Goal: Task Accomplishment & Management: Complete application form

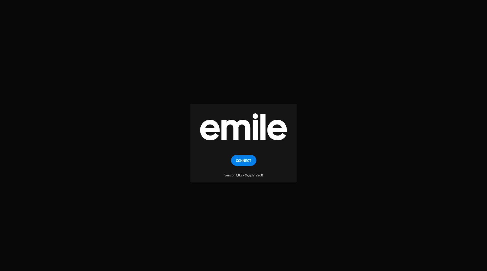
click at [242, 157] on span "Connect" at bounding box center [243, 160] width 15 height 11
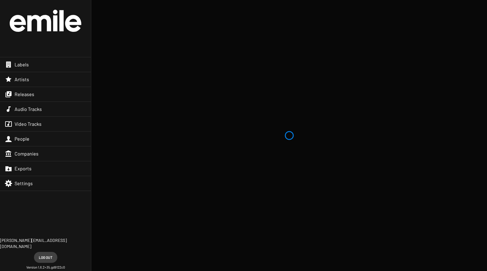
click at [54, 96] on div "Releases" at bounding box center [45, 94] width 91 height 15
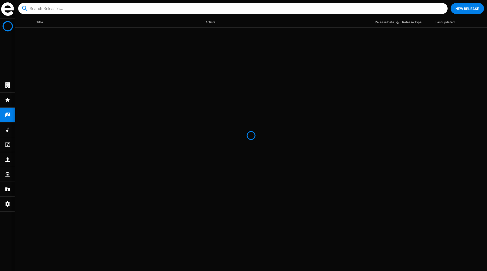
click at [96, 8] on input at bounding box center [234, 8] width 409 height 11
type input "la niche"
click at [93, 35] on mat-cell "LA NICHE" at bounding box center [120, 35] width 169 height 15
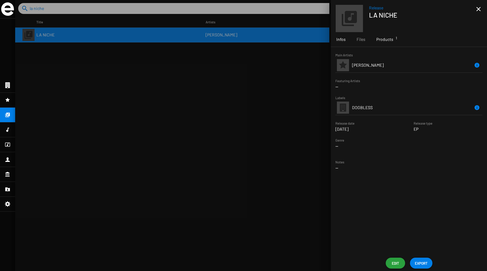
click at [387, 39] on span "Products 1" at bounding box center [384, 39] width 17 height 6
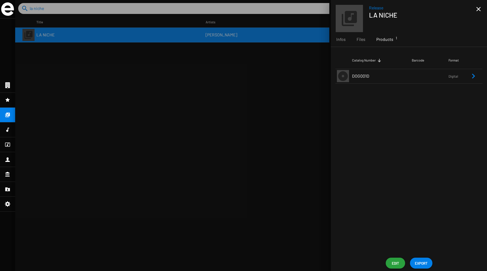
click at [383, 72] on td "DOG001D" at bounding box center [382, 76] width 60 height 15
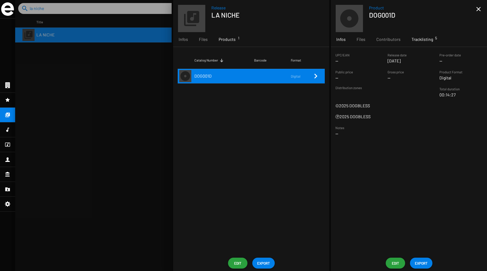
click at [412, 42] on span "Tracklisting 5" at bounding box center [422, 39] width 22 height 6
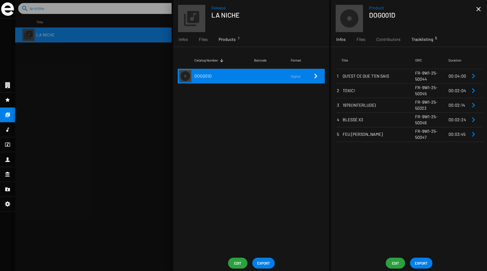
click at [347, 40] on div "Infos" at bounding box center [341, 39] width 20 height 15
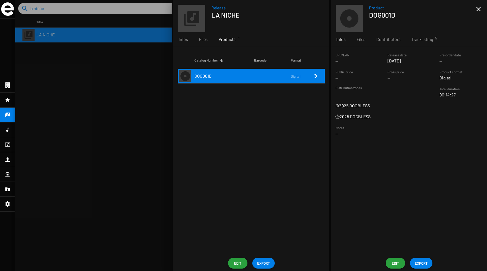
click at [394, 262] on span "Edit" at bounding box center [395, 263] width 10 height 11
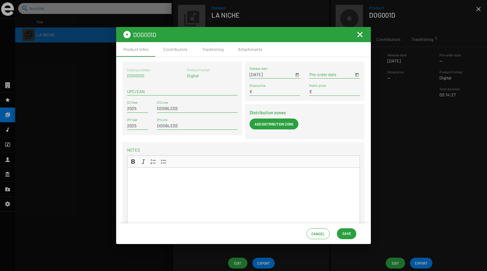
click at [254, 75] on input "[DATE]" at bounding box center [271, 74] width 44 height 5
click at [297, 74] on span "Open calendar" at bounding box center [297, 74] width 4 height 5
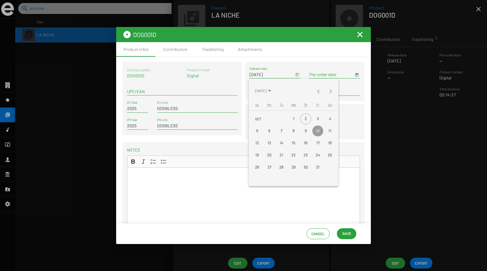
click at [320, 146] on div "17" at bounding box center [317, 143] width 11 height 11
type input "[DATE]"
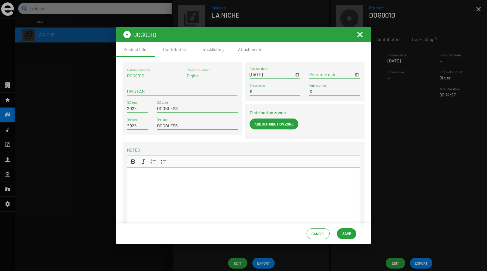
click at [347, 235] on span "Save" at bounding box center [346, 233] width 9 height 11
click at [346, 231] on span "Save" at bounding box center [346, 233] width 9 height 11
click at [190, 53] on div "Contributors" at bounding box center [175, 49] width 39 height 15
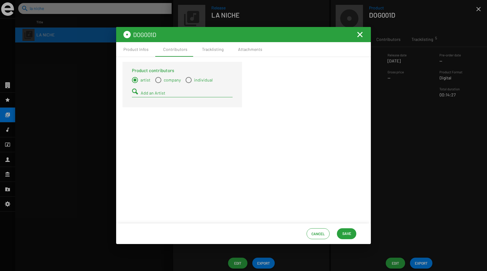
click at [160, 93] on input "Add an Artist" at bounding box center [187, 93] width 92 height 5
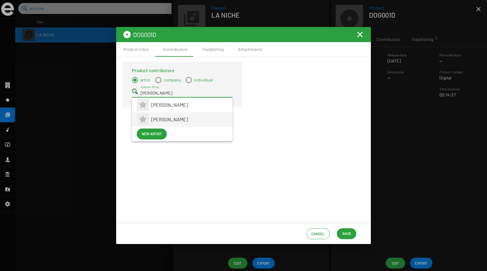
type input "[PERSON_NAME]"
click at [178, 117] on span "[PERSON_NAME]" at bounding box center [189, 119] width 76 height 15
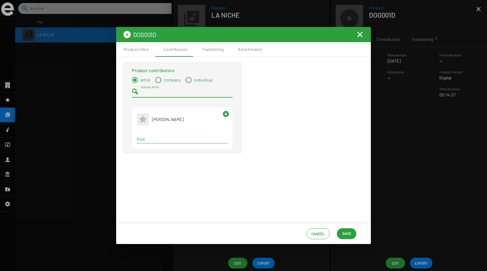
click at [182, 139] on input "Role" at bounding box center [182, 139] width 91 height 5
type input "a"
type input "s"
click at [179, 142] on div "Term selection" at bounding box center [182, 139] width 93 height 7
click at [171, 138] on input "Role" at bounding box center [182, 139] width 91 height 5
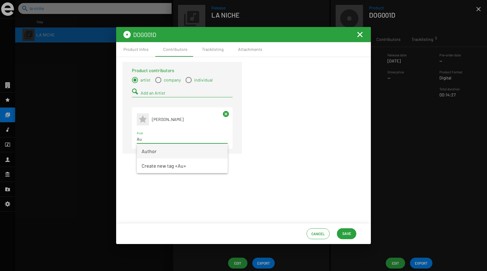
type input "Au"
click at [161, 149] on span "Author" at bounding box center [182, 151] width 81 height 15
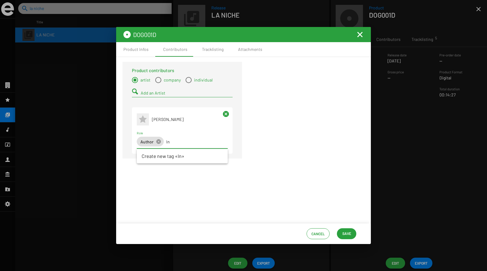
type input "I"
type input "S"
click at [160, 143] on mat-icon "cancel" at bounding box center [158, 141] width 5 height 5
click at [195, 141] on input "S" at bounding box center [182, 139] width 91 height 5
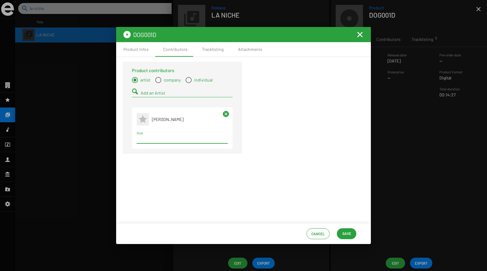
click at [224, 112] on mat-icon "cancel" at bounding box center [225, 113] width 7 height 7
click at [213, 50] on div "Tracklisting" at bounding box center [213, 49] width 22 height 6
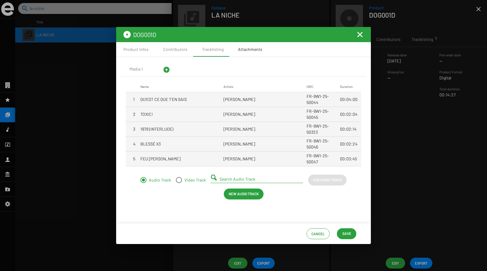
click at [240, 51] on div "Attachments" at bounding box center [250, 49] width 24 height 6
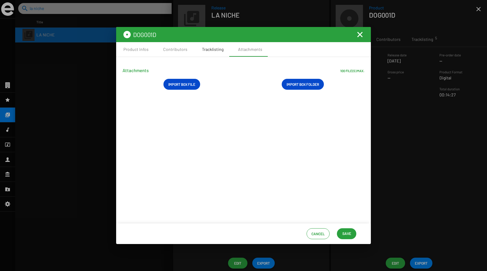
click at [209, 53] on div "Tracklisting" at bounding box center [213, 49] width 36 height 15
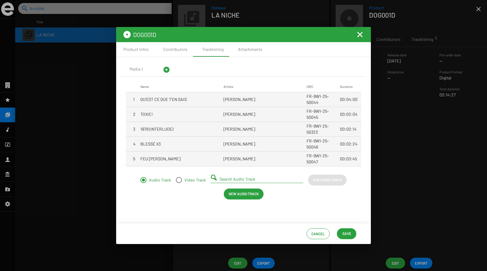
click at [168, 99] on span "QU'EST CE QUE T'EN SAIS" at bounding box center [163, 99] width 46 height 6
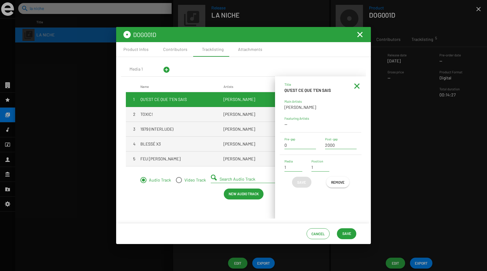
click at [359, 85] on mat-icon at bounding box center [356, 85] width 7 height 7
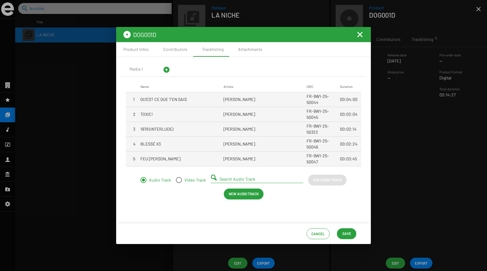
click at [344, 229] on span "Save" at bounding box center [346, 233] width 9 height 11
click at [357, 35] on mat-icon "Fermer la fenêtre" at bounding box center [359, 34] width 7 height 7
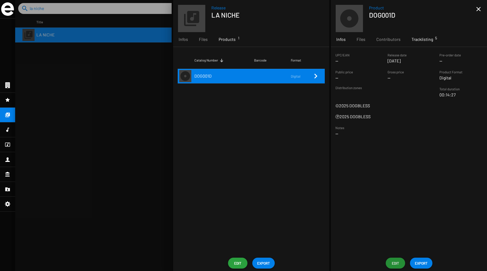
click at [424, 39] on span "Tracklisting 5" at bounding box center [422, 39] width 22 height 6
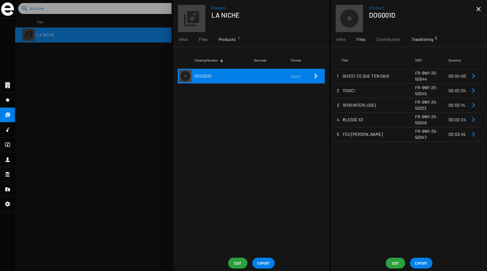
click at [365, 40] on div "Files" at bounding box center [361, 39] width 20 height 15
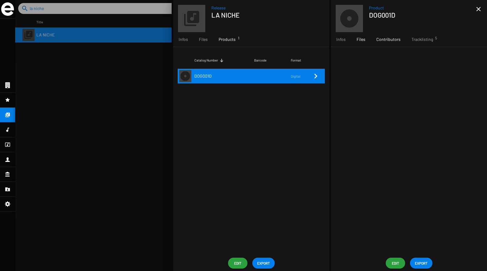
click at [395, 39] on span "Contributors" at bounding box center [388, 39] width 24 height 6
click at [420, 39] on span "Tracklisting 5" at bounding box center [422, 39] width 22 height 6
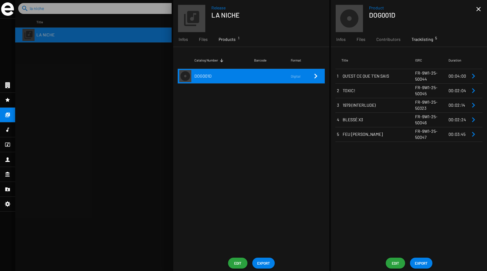
click at [71, 10] on div at bounding box center [251, 135] width 472 height 271
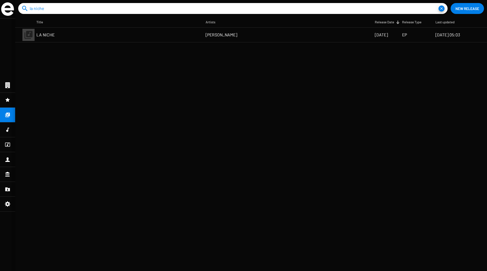
click at [65, 8] on input "la niche" at bounding box center [234, 8] width 409 height 11
click at [89, 40] on mat-cell "Mauvais Ordre" at bounding box center [120, 35] width 169 height 15
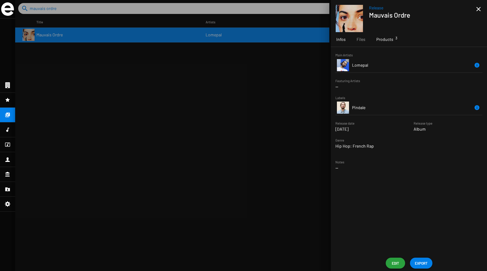
click at [385, 39] on span "Products 3" at bounding box center [384, 39] width 17 height 6
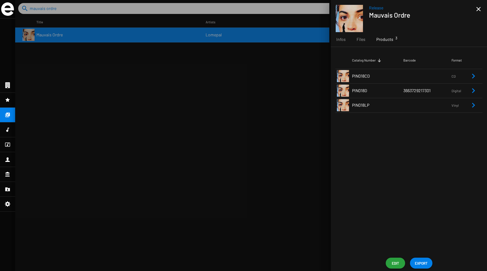
click at [380, 90] on td "PIN018D" at bounding box center [377, 90] width 51 height 15
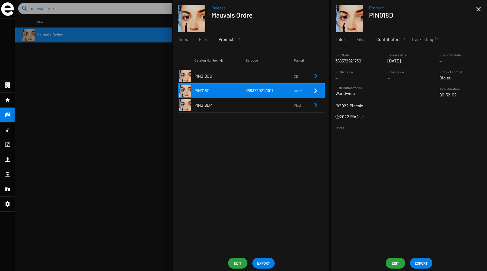
click at [388, 39] on span "Contributors 5" at bounding box center [388, 39] width 24 height 6
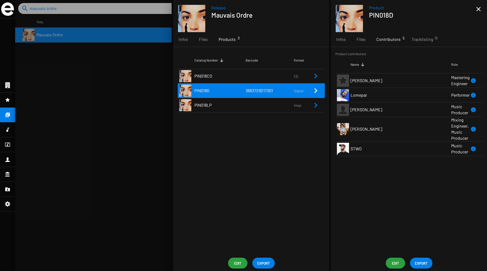
click at [63, 10] on div at bounding box center [251, 135] width 472 height 271
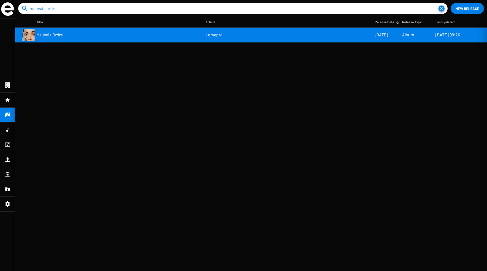
click at [57, 9] on input "mauvais ordre" at bounding box center [234, 8] width 409 height 11
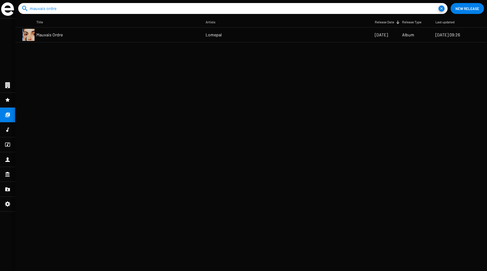
click at [57, 9] on input "mauvais ordre" at bounding box center [234, 8] width 409 height 11
type input "la niche"
click at [57, 36] on mat-cell "LA NICHE" at bounding box center [120, 35] width 169 height 15
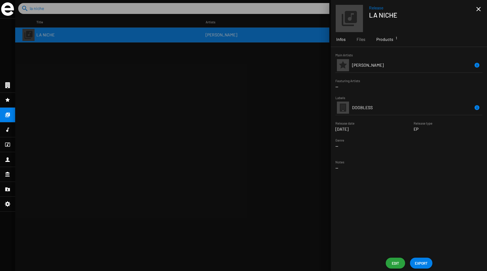
click at [379, 40] on span "Products 1" at bounding box center [384, 39] width 17 height 6
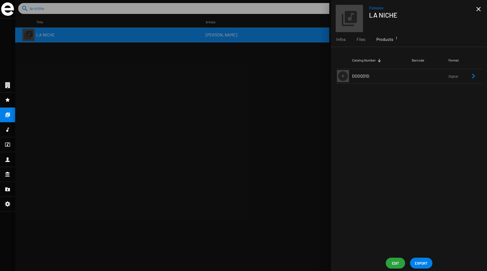
click at [380, 73] on td "DOG001D" at bounding box center [382, 76] width 60 height 15
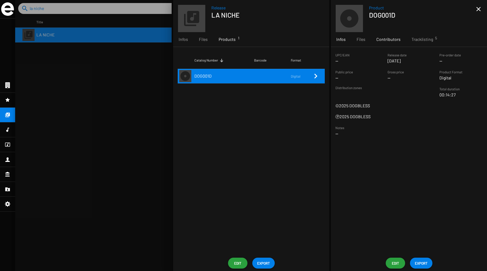
click at [388, 39] on span "Contributors" at bounding box center [388, 39] width 24 height 6
click at [396, 267] on span "Edit" at bounding box center [395, 263] width 10 height 11
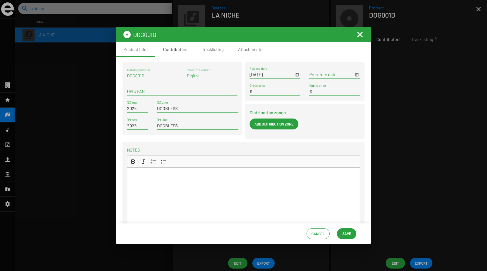
click at [184, 51] on div "Contributors" at bounding box center [175, 49] width 24 height 6
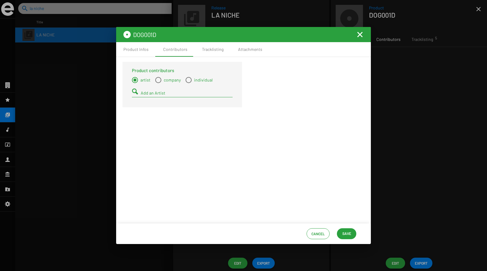
click at [156, 92] on input "Add an Artist" at bounding box center [187, 93] width 92 height 5
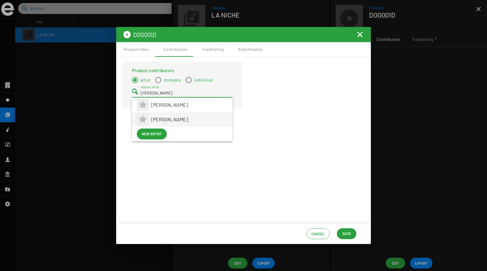
type input "[PERSON_NAME]"
click at [160, 119] on span "[PERSON_NAME]" at bounding box center [189, 119] width 76 height 15
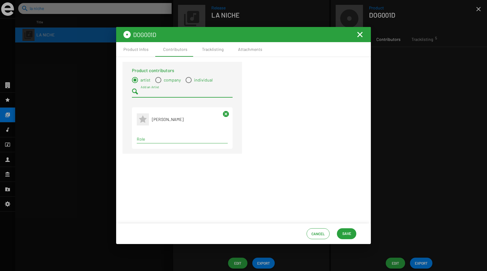
click at [146, 138] on input "Role" at bounding box center [182, 139] width 91 height 5
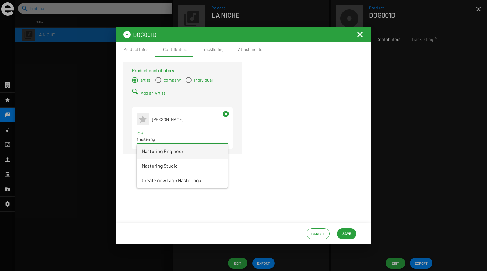
type input "Mastering"
click at [166, 149] on span "Mastering Engineer" at bounding box center [182, 151] width 81 height 15
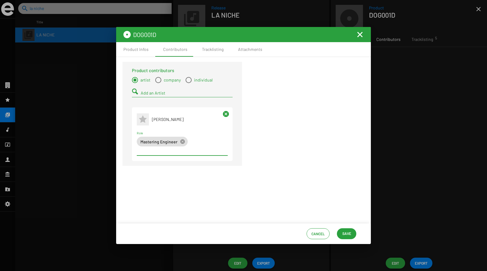
click at [151, 93] on input "Add an Artist" at bounding box center [187, 93] width 92 height 5
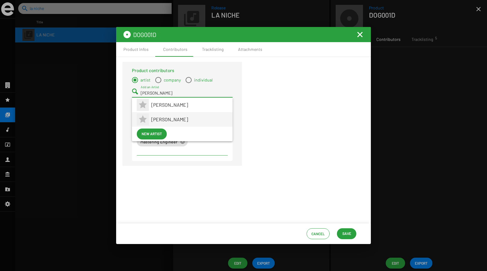
type input "[PERSON_NAME]"
click at [173, 116] on span "[PERSON_NAME]" at bounding box center [189, 119] width 76 height 15
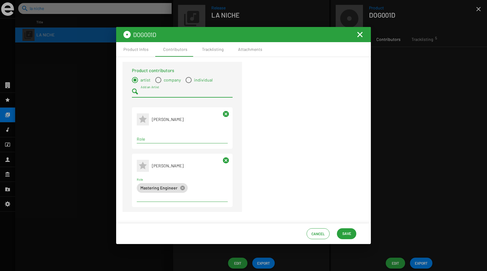
click at [157, 140] on input "Role" at bounding box center [182, 139] width 91 height 5
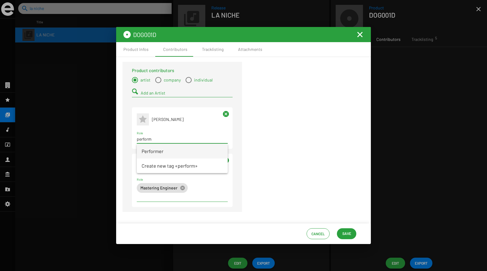
type input "perform"
click at [161, 149] on span "Performer" at bounding box center [182, 151] width 81 height 15
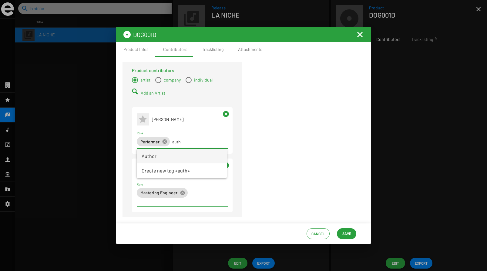
type input "auth"
click at [162, 155] on span "Author" at bounding box center [182, 156] width 80 height 15
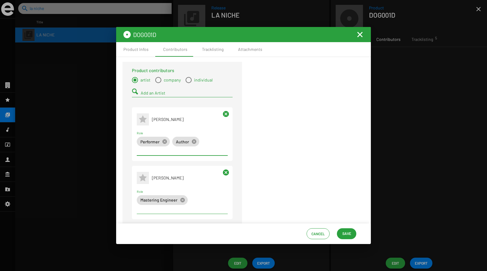
click at [153, 94] on input "Add an Artist" at bounding box center [187, 93] width 92 height 5
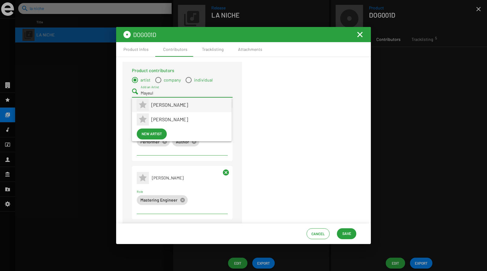
type input "Mayeul"
click at [180, 109] on span "[PERSON_NAME]" at bounding box center [188, 105] width 75 height 15
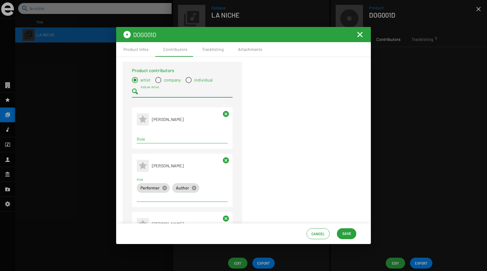
click at [151, 140] on input "Role" at bounding box center [182, 139] width 91 height 5
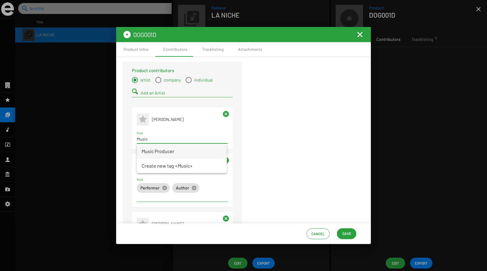
type input "Music"
click at [154, 152] on span "Music Producer" at bounding box center [182, 151] width 80 height 15
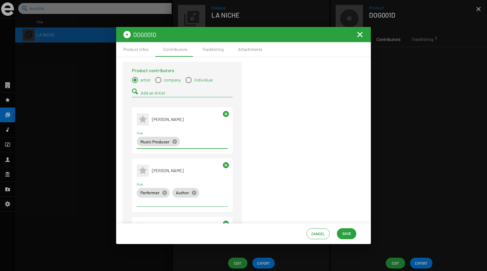
click at [348, 231] on span "Save" at bounding box center [346, 233] width 9 height 11
click at [358, 35] on mat-icon "Fermer la fenêtre" at bounding box center [359, 34] width 7 height 7
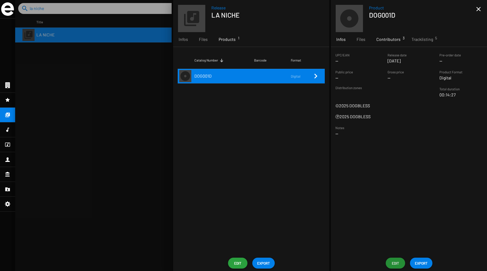
click at [392, 39] on span "Contributors 3" at bounding box center [388, 39] width 24 height 6
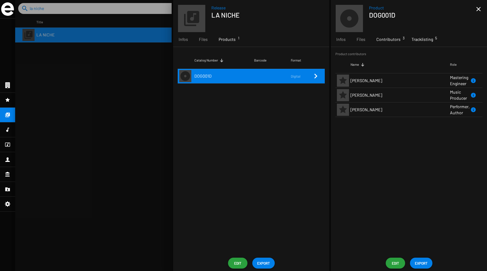
click at [422, 40] on span "Tracklisting 5" at bounding box center [422, 39] width 22 height 6
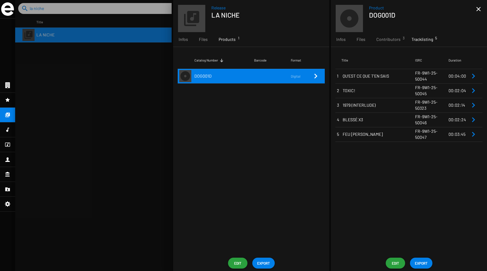
click at [392, 76] on span "QU'EST CE QUE T'EN SAIS" at bounding box center [379, 76] width 72 height 6
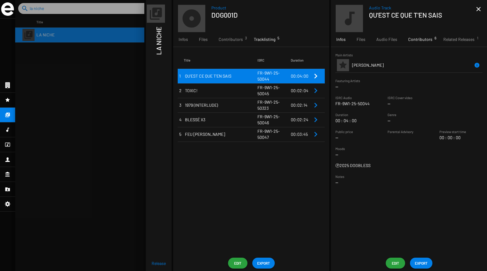
click at [408, 37] on span "Contributors 6" at bounding box center [420, 39] width 24 height 6
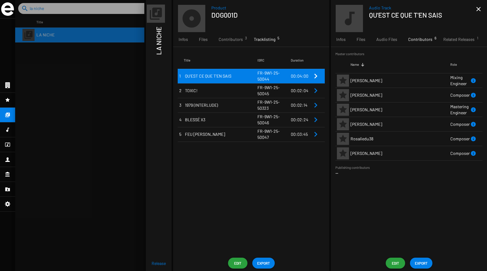
click at [281, 95] on td "FR-9W1-25-50045" at bounding box center [273, 90] width 33 height 15
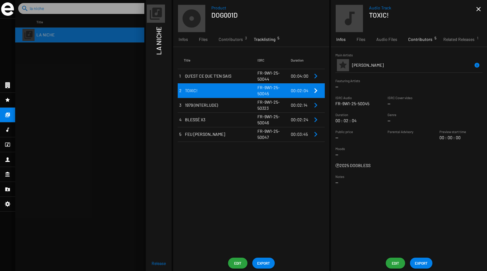
click at [422, 36] on span "Contributors 5" at bounding box center [420, 39] width 24 height 6
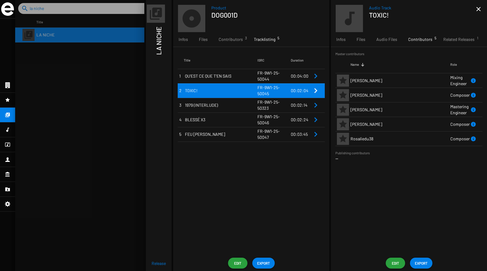
click at [286, 110] on td "FR-9W1-25-50323" at bounding box center [273, 105] width 33 height 15
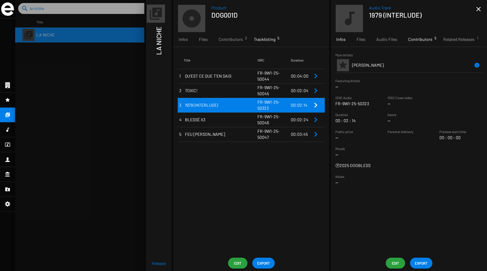
click at [423, 37] on span "Contributors 5" at bounding box center [420, 39] width 24 height 6
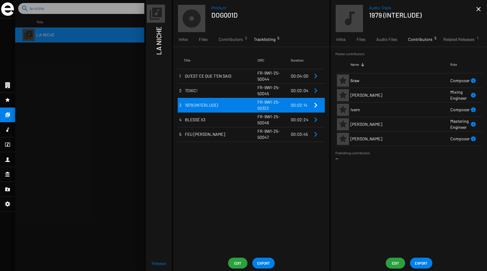
click at [244, 119] on span "BLESSÉ X3" at bounding box center [221, 120] width 72 height 6
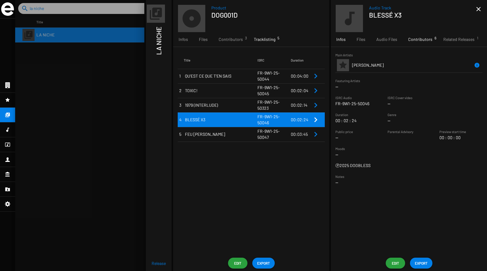
click at [423, 42] on div "Contributors 6" at bounding box center [420, 39] width 35 height 15
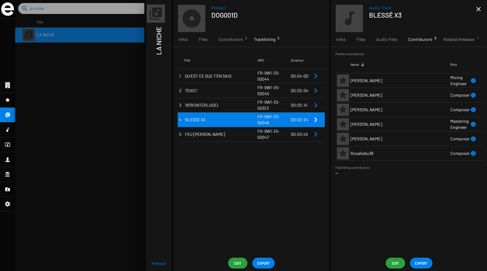
click at [263, 138] on td "FR-9W1-25-50047" at bounding box center [273, 134] width 33 height 15
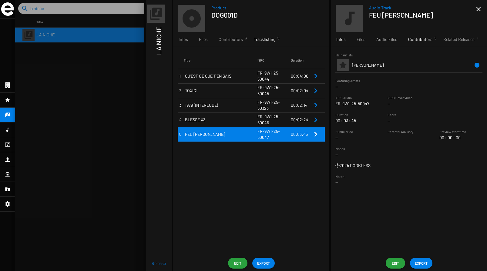
click at [416, 40] on span "Contributors 5" at bounding box center [420, 39] width 24 height 6
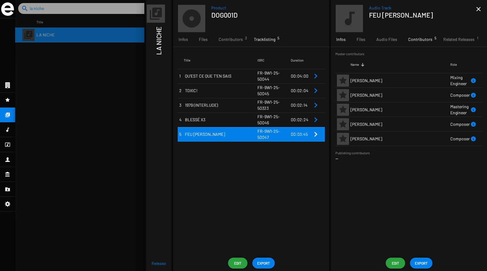
click at [346, 39] on div "Infos" at bounding box center [341, 39] width 20 height 15
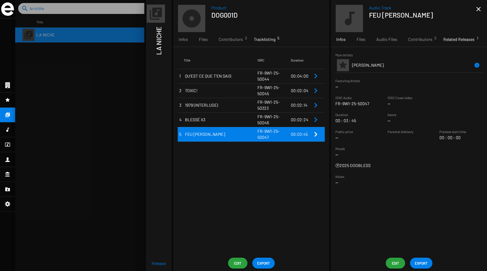
click at [448, 40] on span "Related Releases 1" at bounding box center [458, 39] width 31 height 6
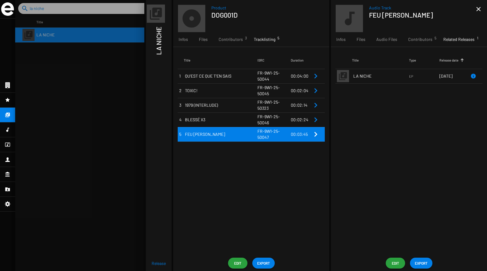
click at [364, 79] on td "LA NICHE" at bounding box center [380, 76] width 57 height 15
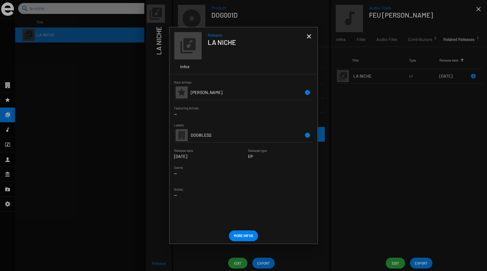
click at [190, 50] on icon at bounding box center [187, 45] width 15 height 15
click at [311, 34] on mat-icon "close" at bounding box center [308, 36] width 7 height 7
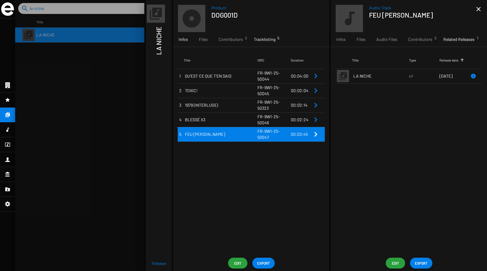
click at [182, 38] on span "Infos" at bounding box center [183, 39] width 9 height 6
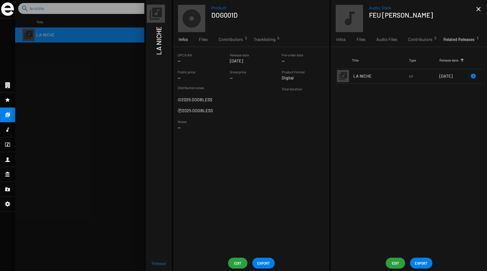
click at [187, 23] on icon at bounding box center [191, 18] width 18 height 18
click at [156, 55] on div "LA NICHE" at bounding box center [158, 142] width 5 height 238
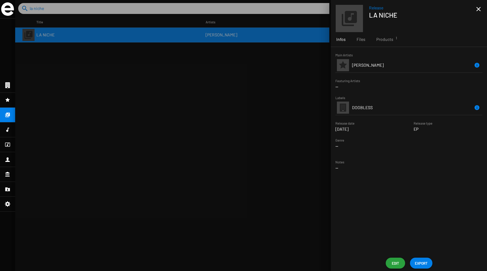
click at [396, 263] on span "Edit" at bounding box center [395, 263] width 10 height 11
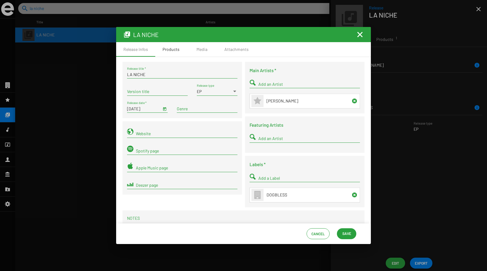
click at [168, 52] on div "Products" at bounding box center [170, 49] width 17 height 6
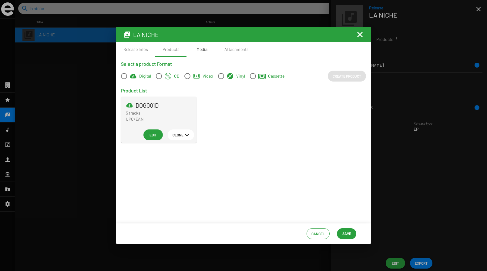
click at [202, 52] on div "Media" at bounding box center [201, 49] width 11 height 6
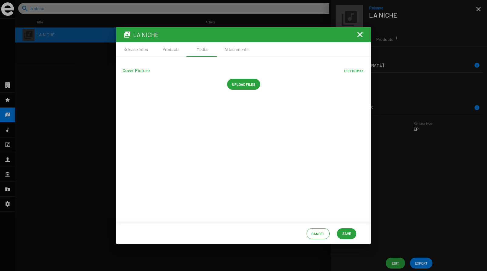
click at [239, 80] on span "Upload files" at bounding box center [243, 84] width 23 height 11
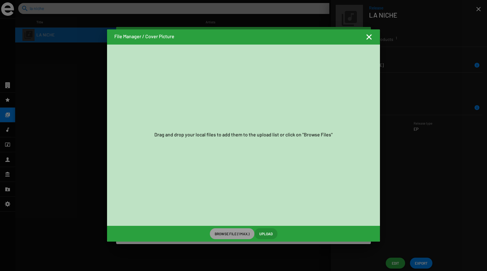
click at [233, 235] on span "Browse File (1 max.)" at bounding box center [232, 233] width 35 height 11
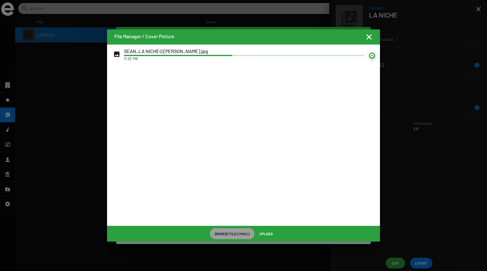
click at [373, 55] on mat-icon at bounding box center [372, 55] width 6 height 6
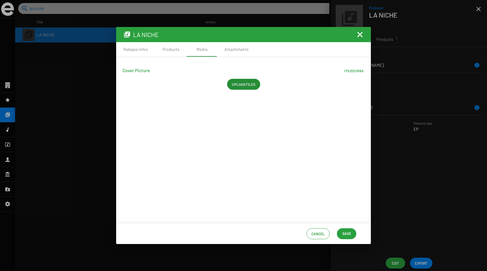
click at [362, 35] on mat-icon "Fermer la fenêtre" at bounding box center [359, 34] width 7 height 7
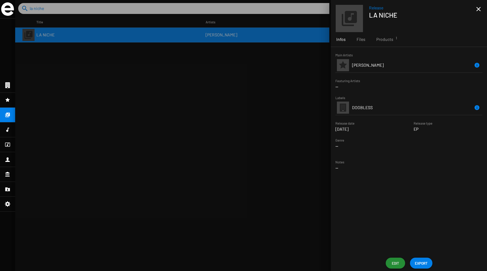
click at [417, 254] on div "Main Artists [PERSON_NAME] Featuring Artists -- Labels DOGBLESS Release date [D…" at bounding box center [409, 151] width 156 height 208
click at [419, 260] on span "EXPORT" at bounding box center [421, 263] width 13 height 11
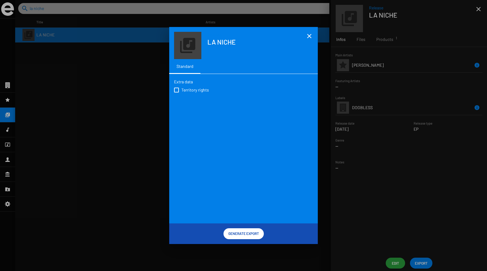
click at [309, 35] on mat-icon "close" at bounding box center [309, 35] width 7 height 7
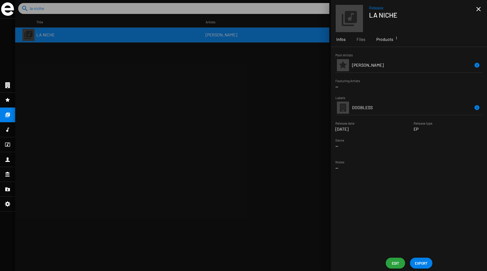
click at [386, 39] on span "Products 1" at bounding box center [384, 39] width 17 height 6
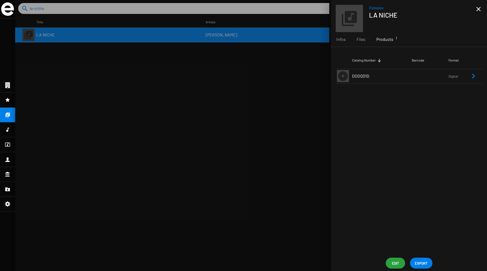
click at [378, 78] on td "DOG001D" at bounding box center [382, 76] width 60 height 15
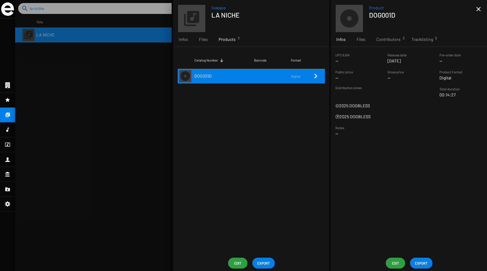
click at [266, 258] on span "EXPORT" at bounding box center [263, 263] width 13 height 11
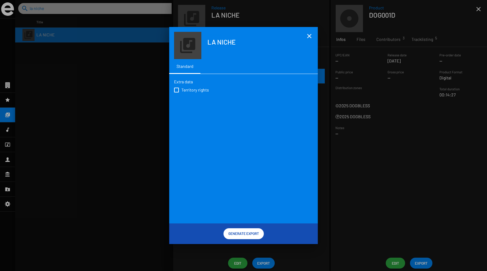
click at [308, 35] on mat-icon "close" at bounding box center [309, 35] width 7 height 7
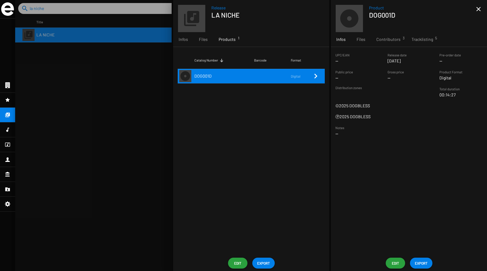
click at [419, 262] on span "EXPORT" at bounding box center [421, 263] width 13 height 11
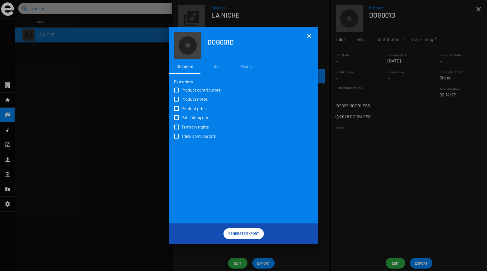
click at [186, 90] on span "Product contributors" at bounding box center [200, 90] width 39 height 6
click at [176, 92] on input "Product contributors" at bounding box center [176, 92] width 0 height 0
checkbox input "true"
click at [182, 108] on span "Product price" at bounding box center [193, 108] width 25 height 6
click at [176, 111] on input "Product price" at bounding box center [176, 111] width 0 height 0
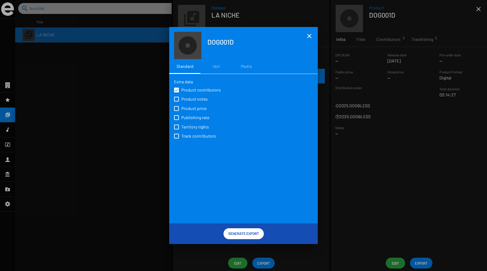
checkbox input "true"
click at [179, 119] on label "Publishing rate" at bounding box center [193, 117] width 38 height 7
click at [176, 120] on input "Publishing rate" at bounding box center [176, 120] width 0 height 0
checkbox input "true"
click at [177, 127] on span at bounding box center [176, 127] width 5 height 5
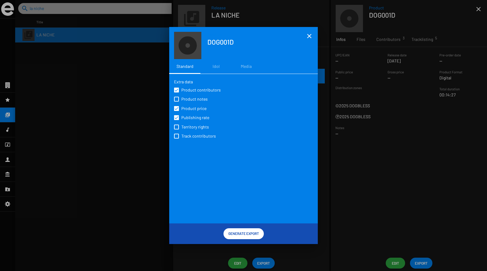
click at [176, 129] on input "Territory rights" at bounding box center [176, 129] width 0 height 0
checkbox input "true"
click at [176, 136] on span at bounding box center [176, 136] width 5 height 5
click at [176, 139] on input "Track contributors" at bounding box center [176, 139] width 0 height 0
checkbox input "true"
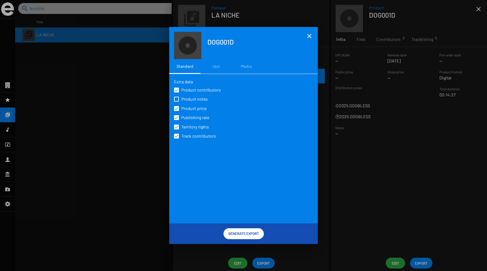
click at [237, 234] on span "Generate Export" at bounding box center [243, 233] width 31 height 11
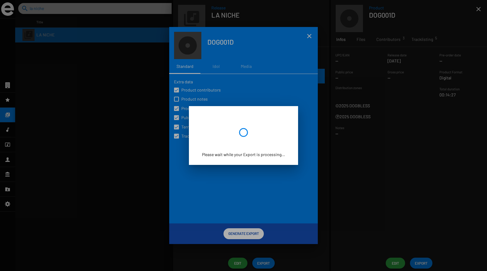
click at [100, 78] on div at bounding box center [243, 135] width 487 height 271
click at [301, 67] on div at bounding box center [243, 135] width 487 height 271
click at [314, 139] on div at bounding box center [243, 135] width 487 height 271
click at [357, 166] on div at bounding box center [243, 135] width 487 height 271
click at [309, 33] on div at bounding box center [243, 135] width 487 height 271
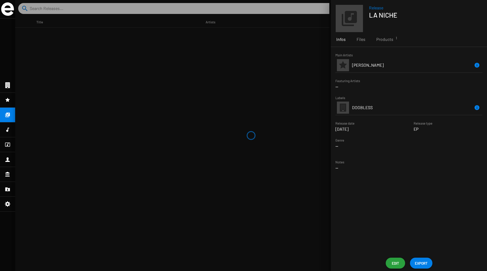
click at [199, 64] on div at bounding box center [251, 135] width 472 height 271
